Goal: Task Accomplishment & Management: Use online tool/utility

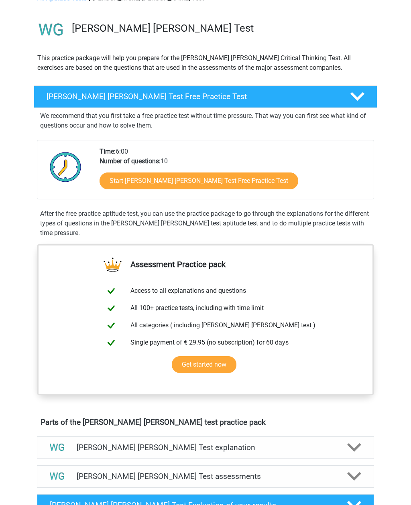
scroll to position [50, 0]
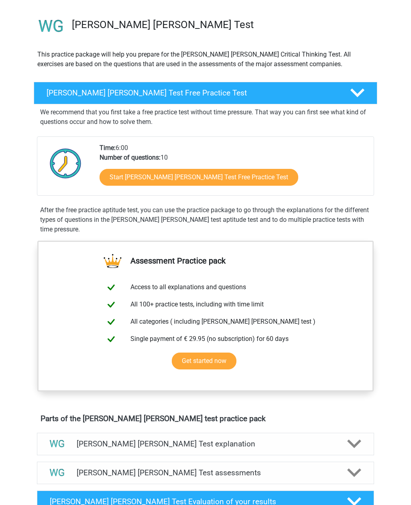
click at [124, 178] on link "Start Watson Glaser Test Free Practice Test" at bounding box center [198, 177] width 199 height 17
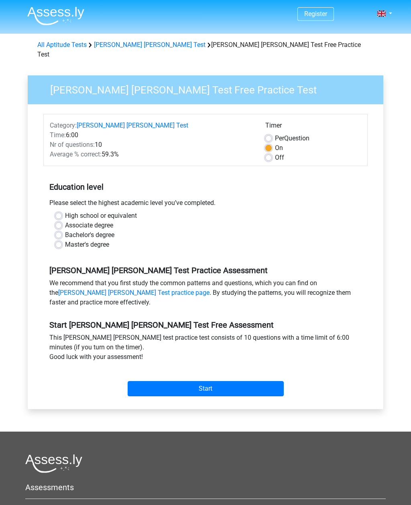
click at [275, 153] on label "Off" at bounding box center [279, 158] width 9 height 10
click at [270, 153] on input "Off" at bounding box center [268, 157] width 6 height 8
radio input "true"
click at [65, 211] on label "High school or equivalent" at bounding box center [101, 216] width 72 height 10
click at [59, 211] on input "High school or equivalent" at bounding box center [58, 215] width 6 height 8
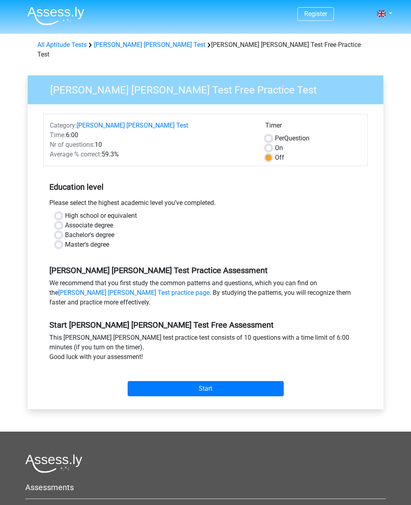
radio input "true"
click at [242, 381] on input "Start" at bounding box center [206, 388] width 156 height 15
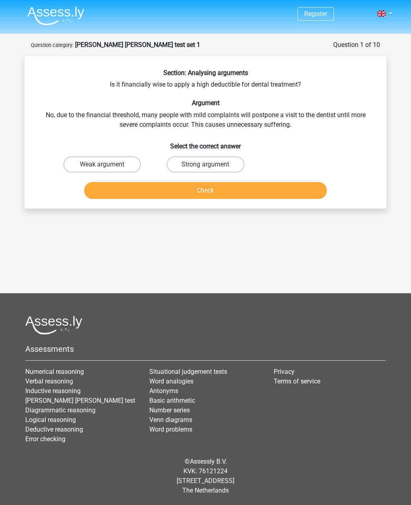
click at [90, 161] on label "Weak argument" at bounding box center [101, 164] width 77 height 16
click at [102, 164] on input "Weak argument" at bounding box center [104, 166] width 5 height 5
radio input "true"
click at [113, 193] on button "Check" at bounding box center [205, 190] width 243 height 17
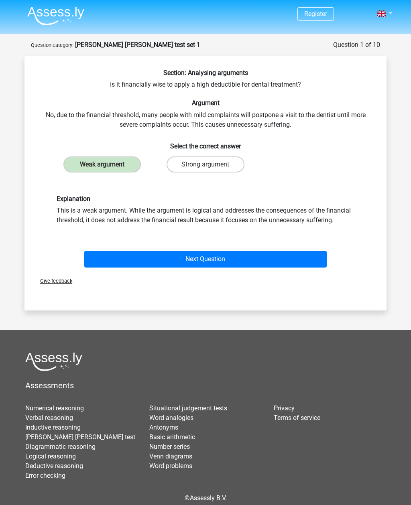
click at [105, 257] on button "Next Question" at bounding box center [205, 259] width 243 height 17
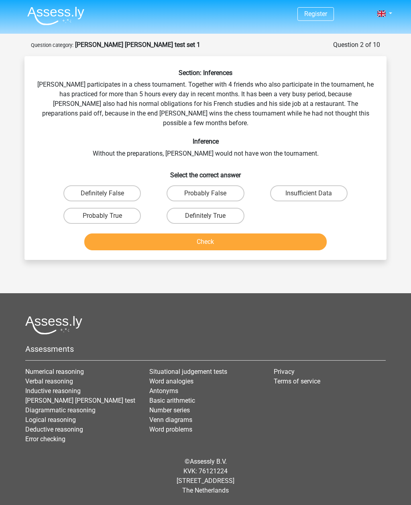
scroll to position [25, 0]
click at [129, 208] on label "Probably True" at bounding box center [101, 216] width 77 height 16
click at [107, 216] on input "Probably True" at bounding box center [104, 218] width 5 height 5
radio input "true"
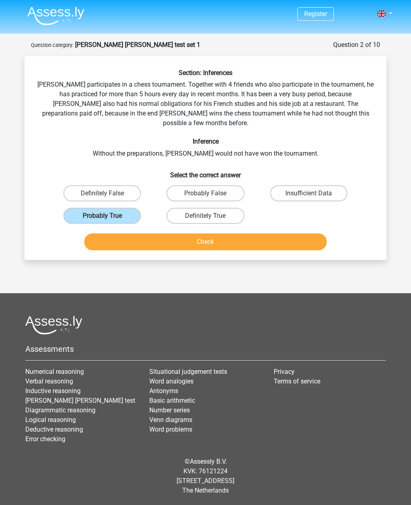
click at [266, 233] on button "Check" at bounding box center [205, 241] width 243 height 17
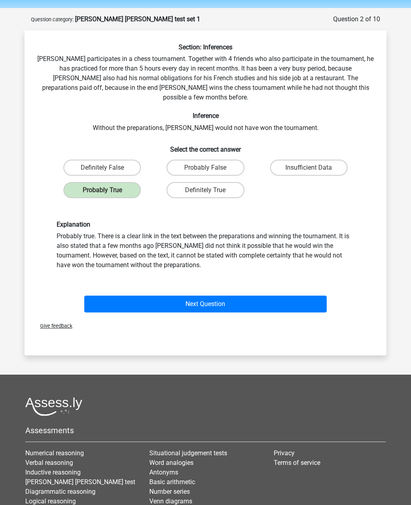
click at [288, 297] on button "Next Question" at bounding box center [205, 304] width 243 height 17
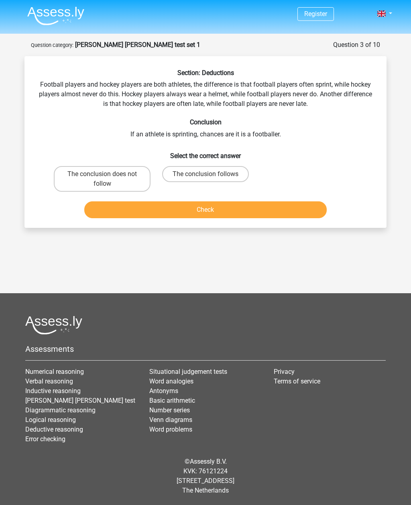
click at [231, 166] on label "The conclusion follows" at bounding box center [205, 174] width 87 height 16
click at [211, 174] on input "The conclusion follows" at bounding box center [207, 176] width 5 height 5
radio input "true"
click at [250, 201] on button "Check" at bounding box center [205, 209] width 243 height 17
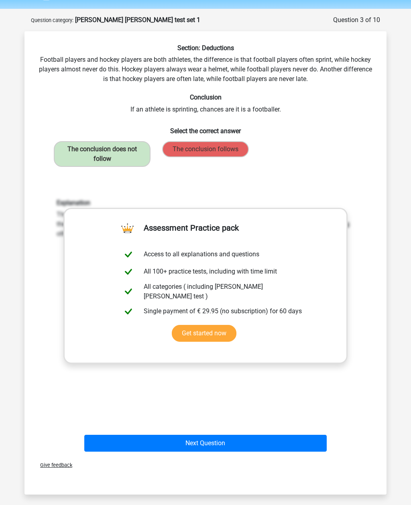
scroll to position [8, 0]
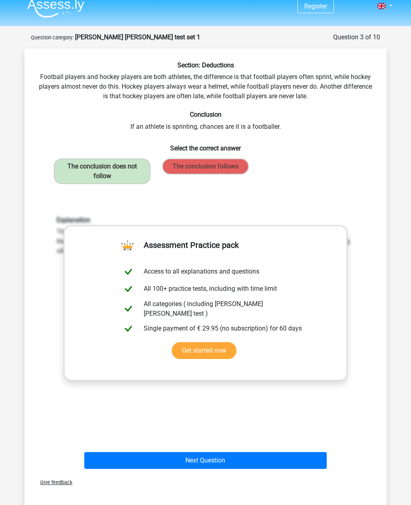
click at [60, 186] on div "The conclusion does not follow" at bounding box center [102, 171] width 103 height 32
click at [58, 220] on h6 "Explanation" at bounding box center [206, 220] width 298 height 8
click at [124, 452] on button "Next Question" at bounding box center [205, 460] width 243 height 17
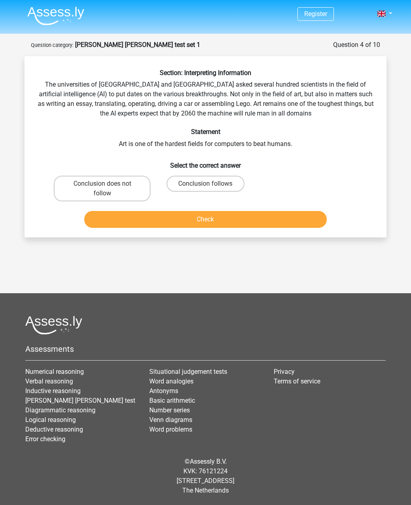
click at [91, 187] on label "Conclusion does not follow" at bounding box center [102, 189] width 97 height 26
click at [102, 187] on input "Conclusion does not follow" at bounding box center [104, 186] width 5 height 5
radio input "true"
click at [105, 212] on button "Check" at bounding box center [205, 219] width 243 height 17
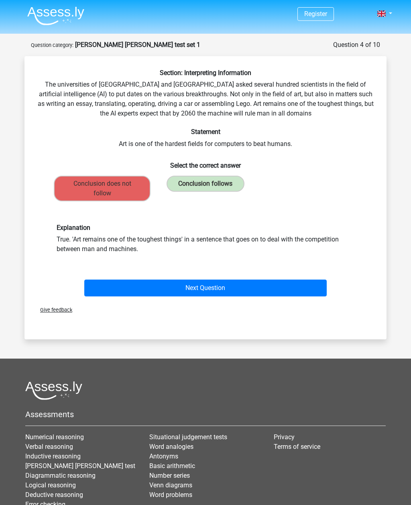
click at [105, 280] on button "Next Question" at bounding box center [205, 288] width 243 height 17
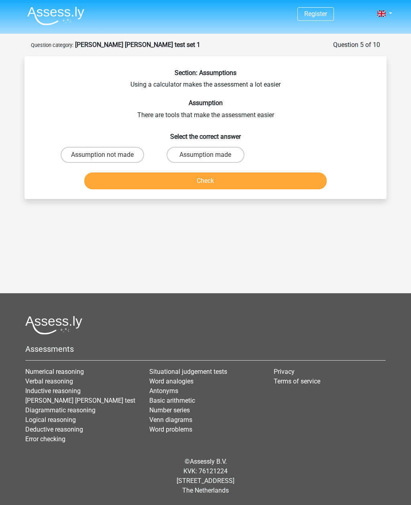
click at [196, 150] on label "Assumption made" at bounding box center [204, 155] width 77 height 16
click at [205, 155] on input "Assumption made" at bounding box center [207, 157] width 5 height 5
radio input "true"
click at [103, 181] on button "Check" at bounding box center [205, 180] width 243 height 17
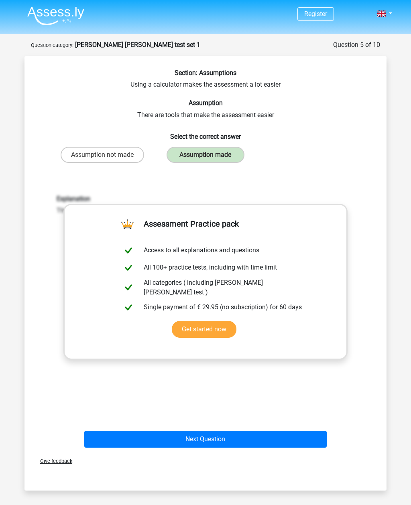
click at [114, 446] on button "Next Question" at bounding box center [205, 439] width 243 height 17
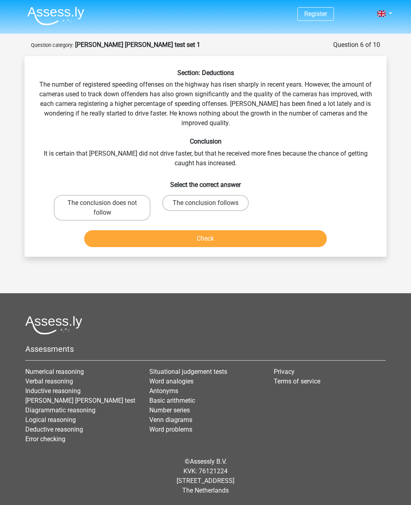
click at [97, 207] on label "The conclusion does not follow" at bounding box center [102, 208] width 97 height 26
click at [102, 207] on input "The conclusion does not follow" at bounding box center [104, 205] width 5 height 5
radio input "true"
click at [108, 236] on button "Check" at bounding box center [205, 238] width 243 height 17
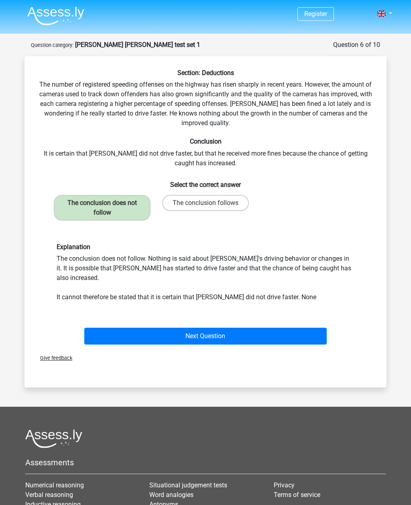
click at [297, 328] on button "Next Question" at bounding box center [205, 336] width 243 height 17
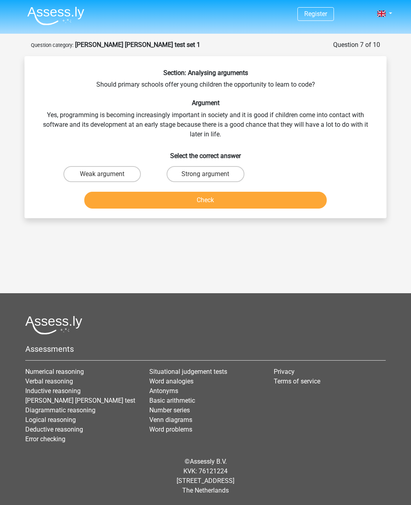
click at [95, 178] on label "Weak argument" at bounding box center [101, 174] width 77 height 16
click at [102, 178] on input "Weak argument" at bounding box center [104, 176] width 5 height 5
radio input "true"
click at [111, 199] on button "Check" at bounding box center [205, 200] width 243 height 17
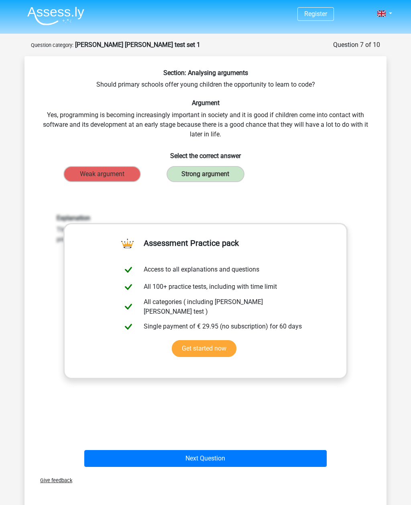
click at [101, 465] on button "Next Question" at bounding box center [205, 458] width 243 height 17
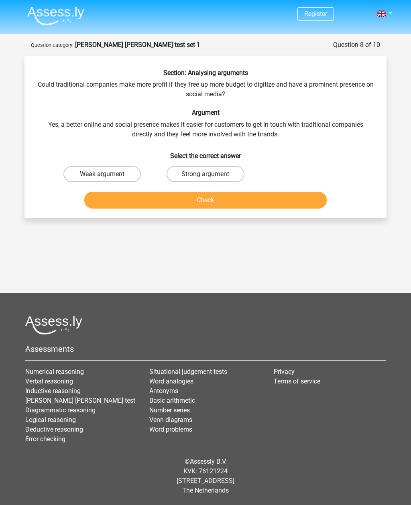
click at [87, 175] on label "Weak argument" at bounding box center [101, 174] width 77 height 16
click at [102, 175] on input "Weak argument" at bounding box center [104, 176] width 5 height 5
radio input "true"
click at [115, 199] on button "Check" at bounding box center [205, 200] width 243 height 17
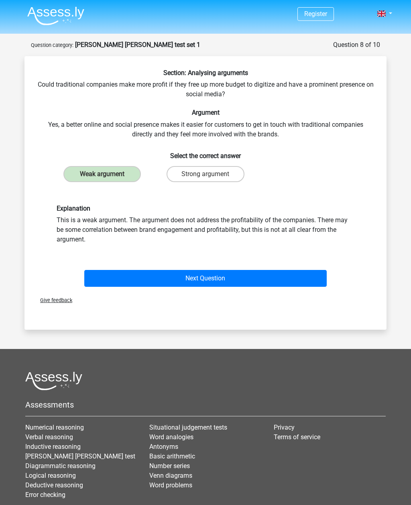
click at [107, 279] on button "Next Question" at bounding box center [205, 278] width 243 height 17
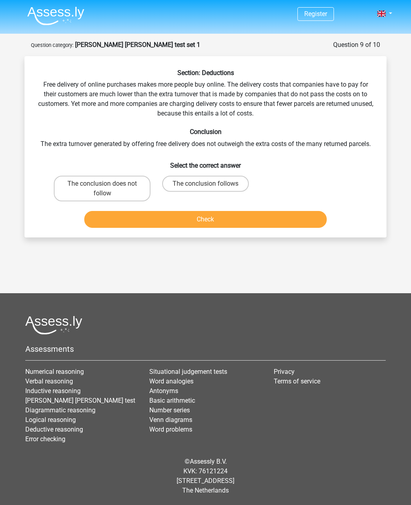
click at [101, 195] on label "The conclusion does not follow" at bounding box center [102, 189] width 97 height 26
click at [102, 189] on input "The conclusion does not follow" at bounding box center [104, 186] width 5 height 5
radio input "true"
click at [109, 221] on button "Check" at bounding box center [205, 219] width 243 height 17
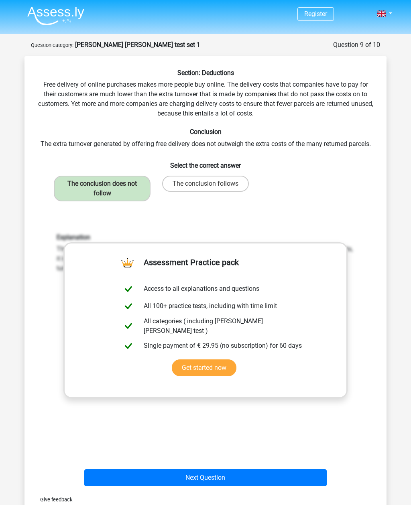
click at [116, 473] on button "Next Question" at bounding box center [205, 477] width 243 height 17
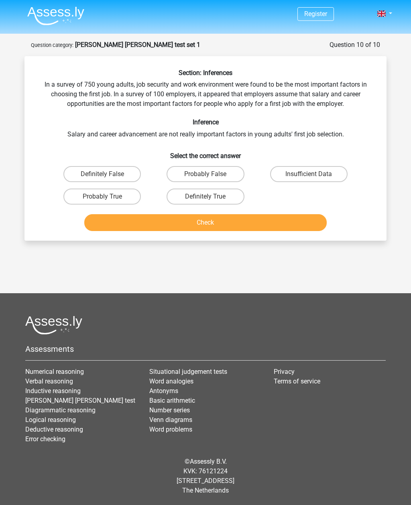
click at [335, 41] on div "Question 10 of 10" at bounding box center [354, 45] width 51 height 10
click at [75, 195] on label "Probably True" at bounding box center [101, 197] width 77 height 16
click at [102, 197] on input "Probably True" at bounding box center [104, 199] width 5 height 5
radio input "true"
click at [107, 225] on button "Check" at bounding box center [205, 222] width 243 height 17
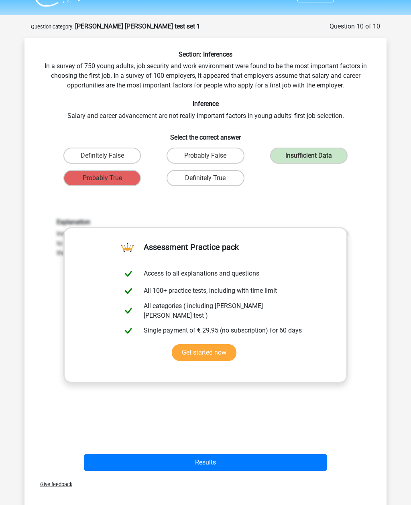
scroll to position [28, 0]
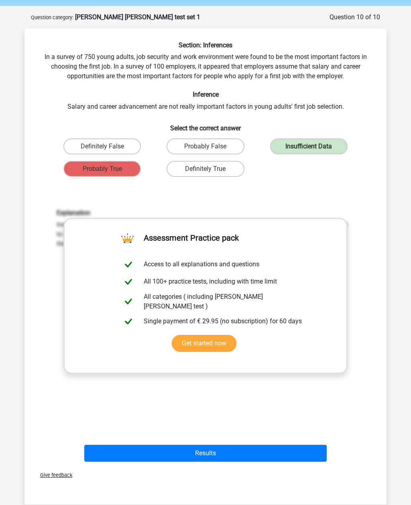
click at [118, 458] on button "Results" at bounding box center [205, 453] width 243 height 17
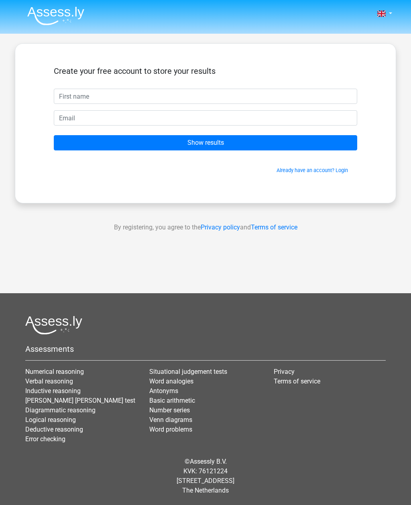
click at [68, 102] on input "text" at bounding box center [205, 96] width 303 height 15
type input "Seerat"
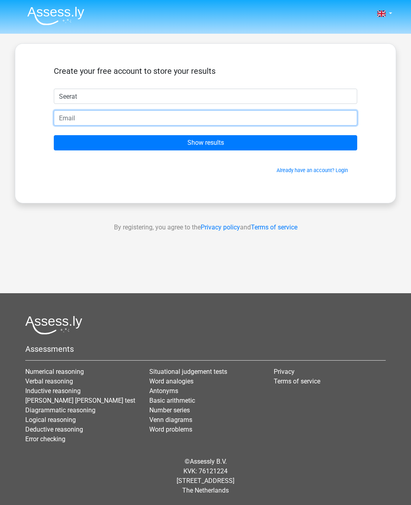
click at [67, 116] on input "email" at bounding box center [205, 117] width 303 height 15
type input "hayerseerat@gmail.com"
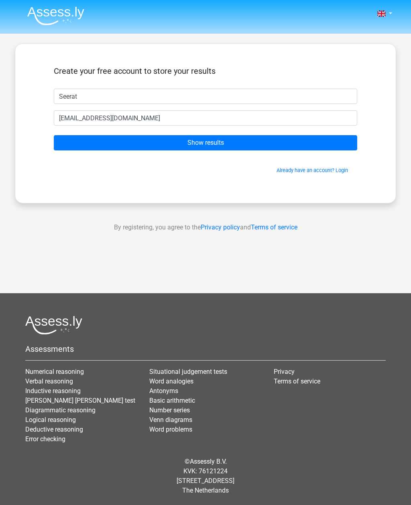
click at [71, 146] on input "Show results" at bounding box center [205, 142] width 303 height 15
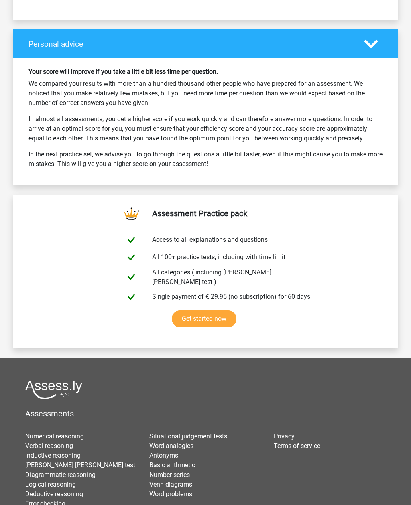
scroll to position [1151, 0]
click at [243, 490] on div "Situational judgement tests Word analogies Antonyms Basic arithmetic Number ser…" at bounding box center [205, 473] width 124 height 83
click at [241, 489] on div "Situational judgement tests Word analogies Antonyms Basic arithmetic Number ser…" at bounding box center [205, 473] width 124 height 83
click at [243, 490] on div "Situational judgement tests Word analogies Antonyms Basic arithmetic Number ser…" at bounding box center [205, 473] width 124 height 83
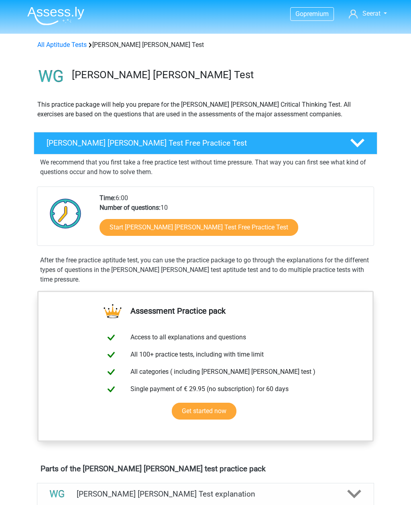
scroll to position [76, 0]
